Goal: Ask a question

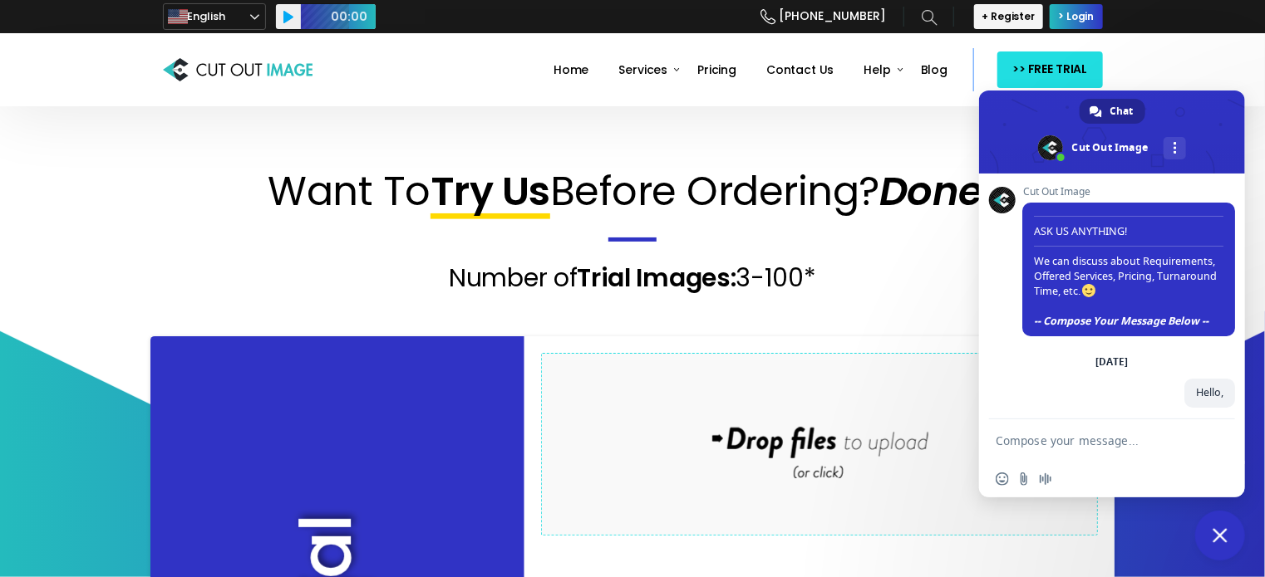
scroll to position [160, 0]
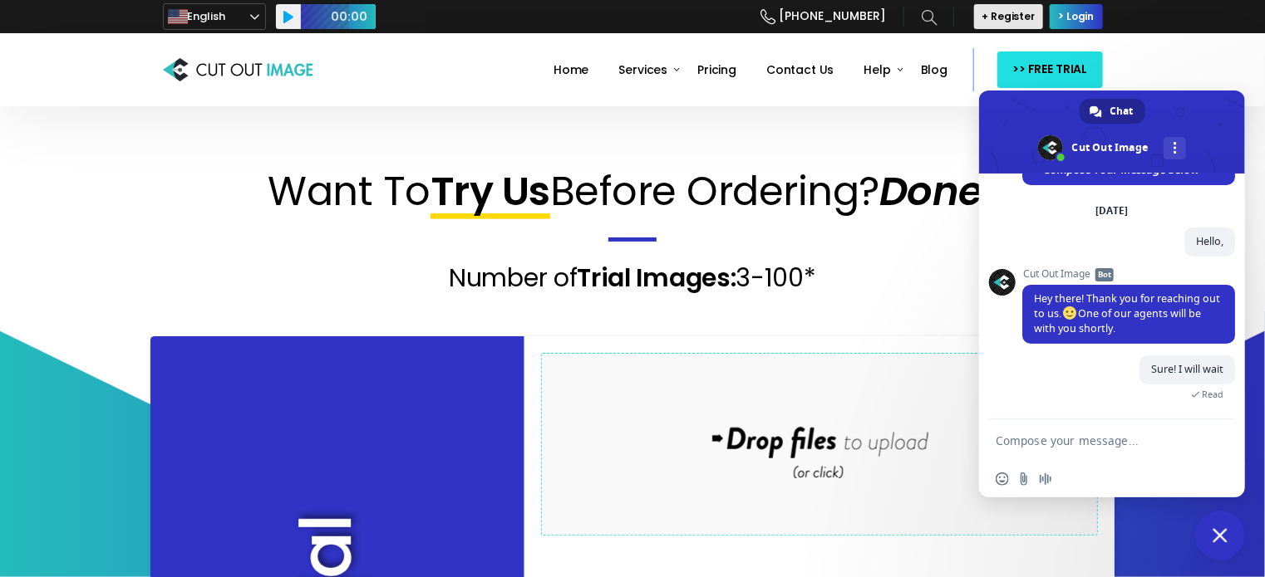
click at [1004, 15] on span "+ Register" at bounding box center [1008, 16] width 53 height 13
click at [1070, 25] on link "> Login" at bounding box center [1075, 16] width 52 height 25
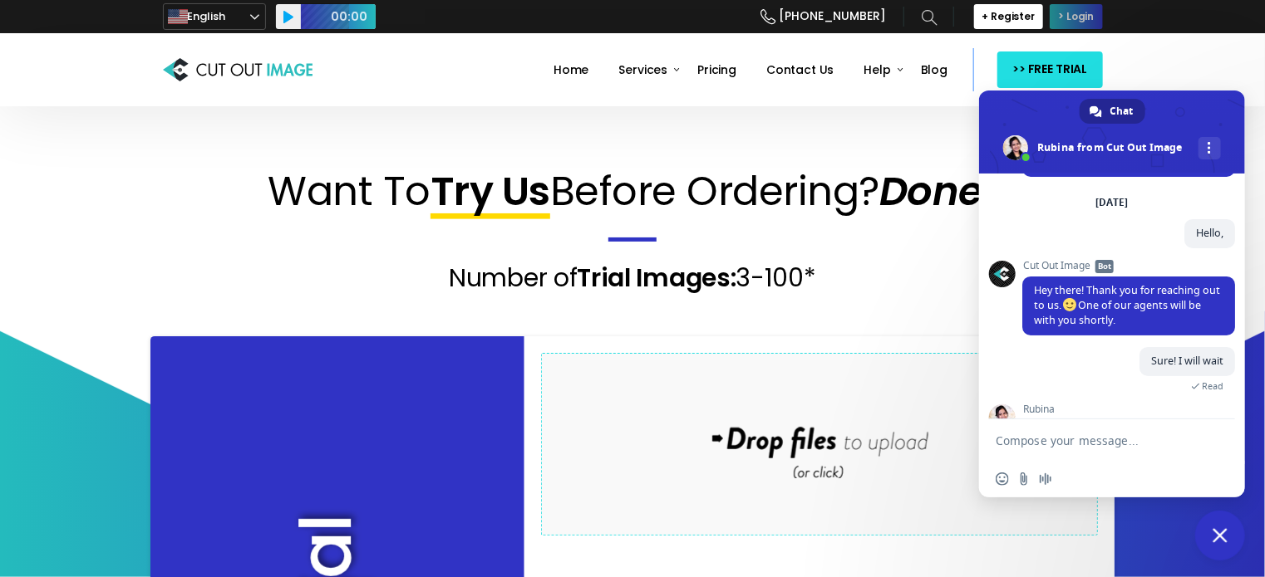
type textarea "Are you providing the service? Why isn’t your system allowing me to sign up?"
type textarea "Are you there?"
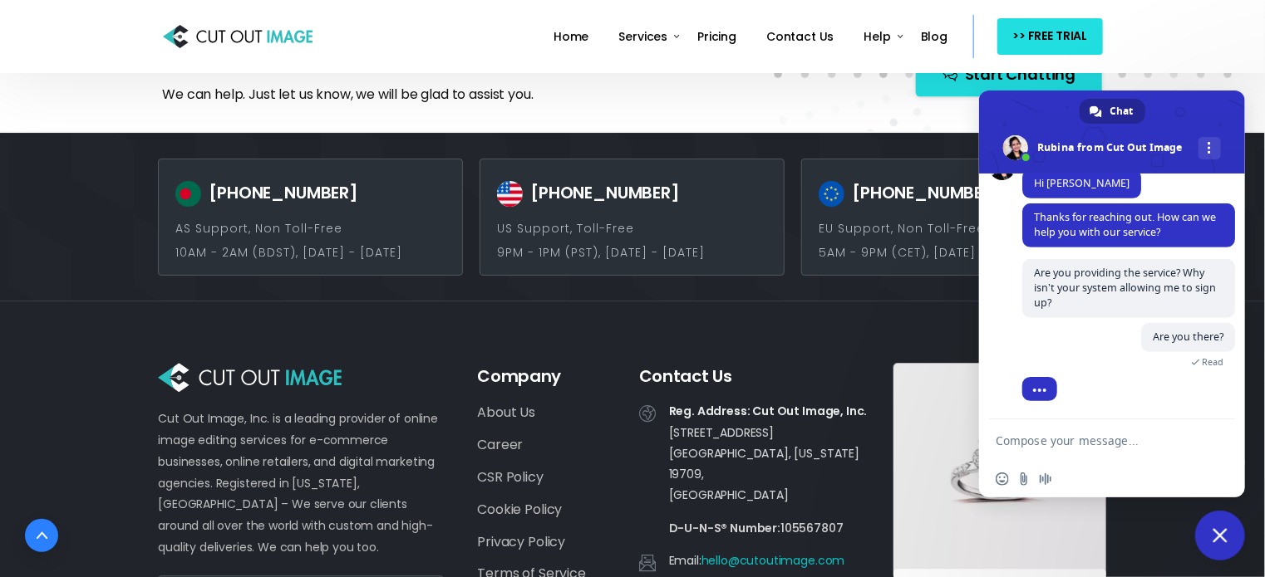
scroll to position [2273, 0]
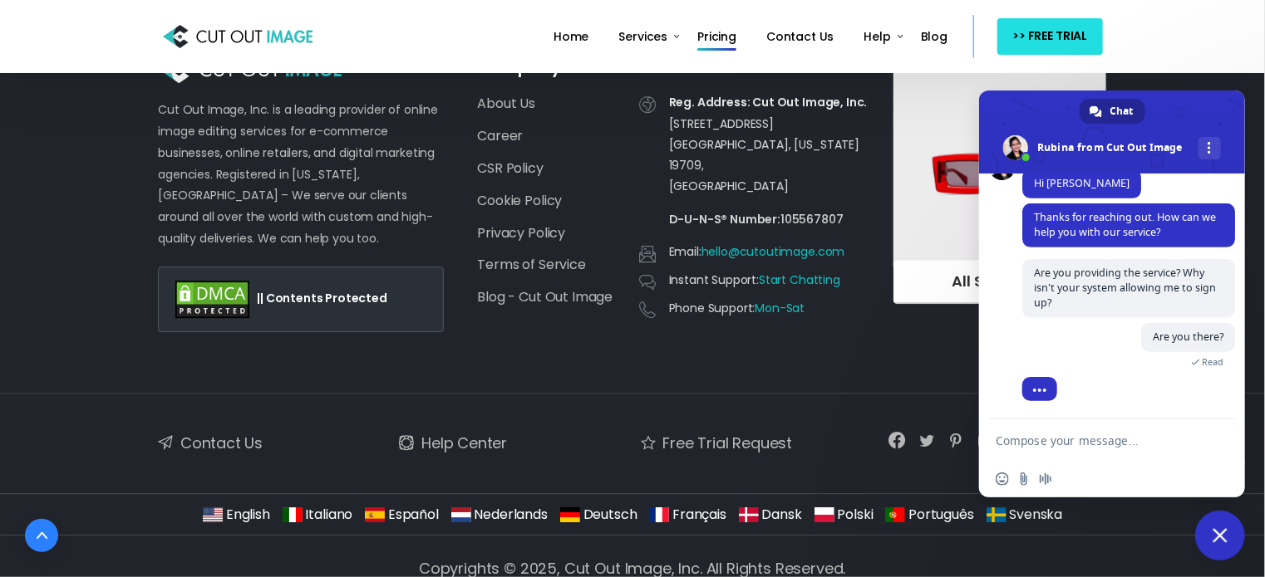
click at [731, 36] on span "Pricing" at bounding box center [716, 36] width 39 height 17
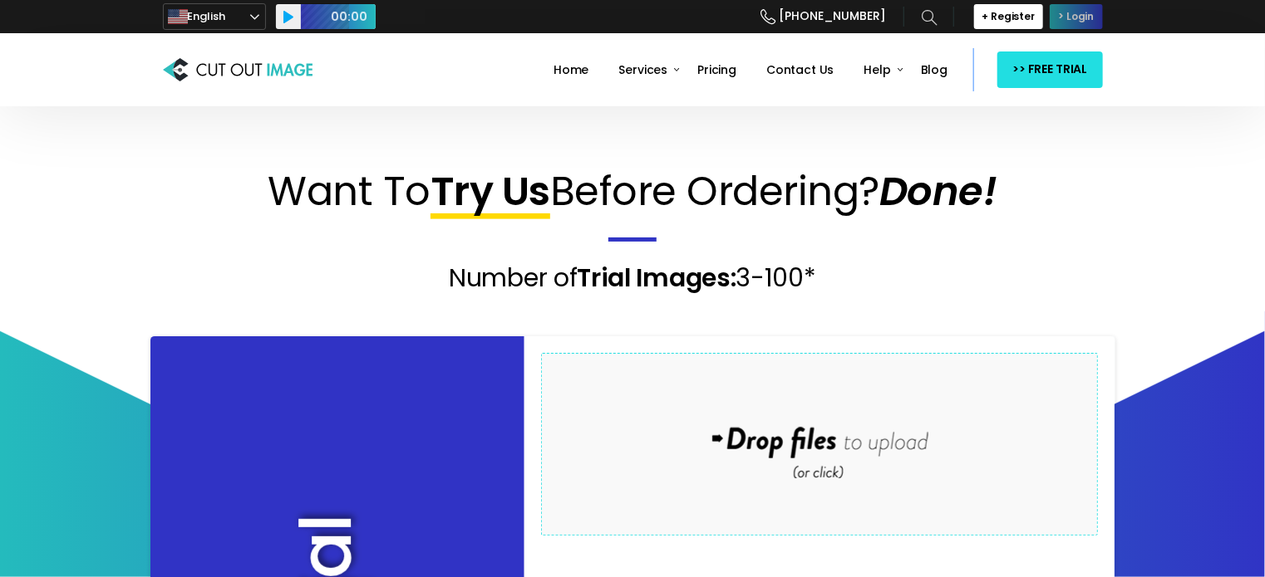
click at [1070, 22] on span "> Login" at bounding box center [1076, 16] width 36 height 13
click at [1220, 535] on span "Open chat" at bounding box center [1219, 537] width 27 height 23
